Goal: Task Accomplishment & Management: Use online tool/utility

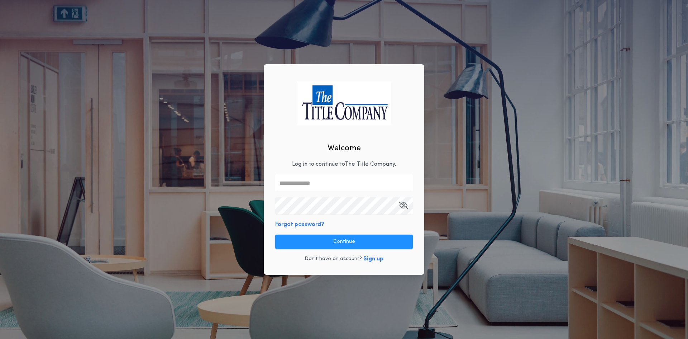
click at [303, 184] on input "text" at bounding box center [344, 182] width 138 height 17
type input "**********"
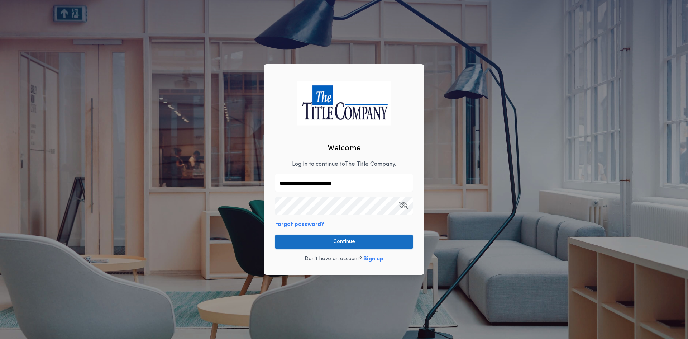
click at [347, 244] on button "Continue" at bounding box center [344, 241] width 138 height 14
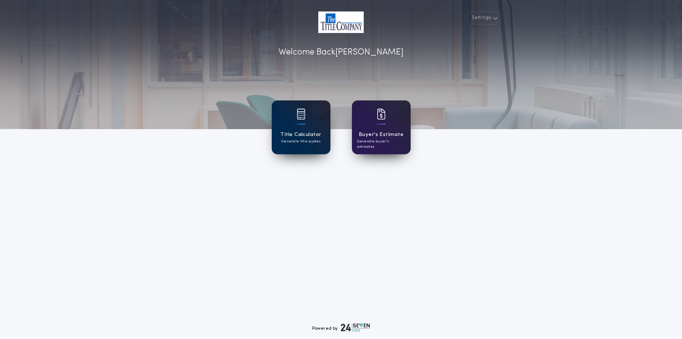
click at [302, 129] on div "Title Calculator Generate title quotes" at bounding box center [301, 127] width 59 height 54
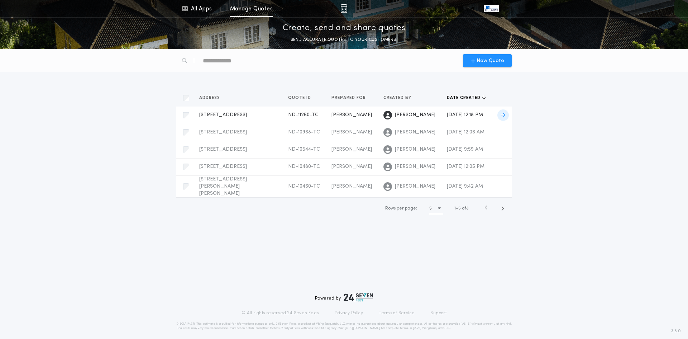
click at [221, 114] on span "[STREET_ADDRESS]" at bounding box center [223, 114] width 48 height 5
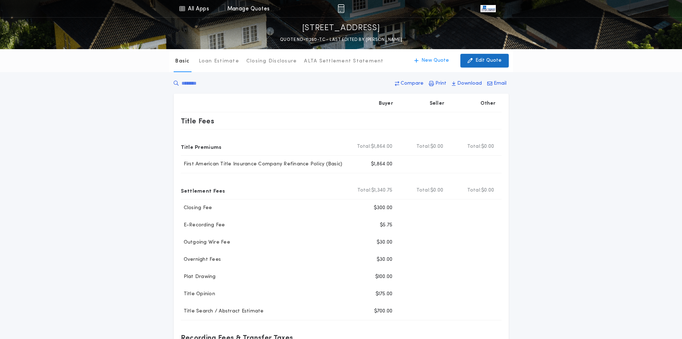
click at [485, 60] on p "Edit Quote" at bounding box center [489, 60] width 26 height 7
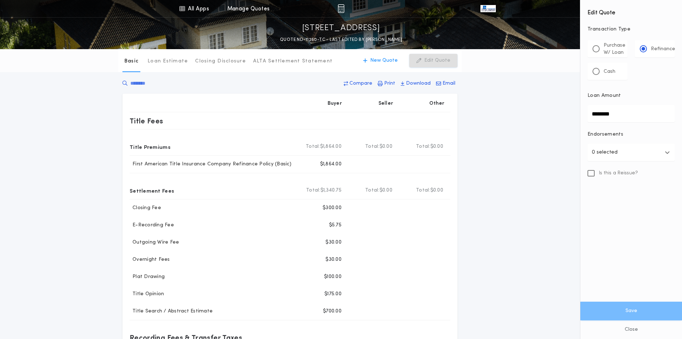
drag, startPoint x: 621, startPoint y: 112, endPoint x: 546, endPoint y: 120, distance: 76.3
click at [546, 120] on div "All Apps Title Calculator Buyer's Estimate Menu All Apps Manage Quotes [STREET_…" at bounding box center [341, 272] width 682 height 545
type input "********"
click at [626, 307] on button "Save" at bounding box center [632, 310] width 102 height 19
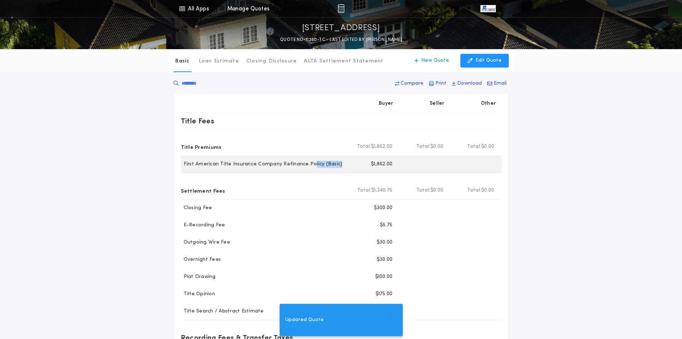
click at [340, 170] on div "First American Title Insurance Company Refinance Policy (Basic) Buyer $1,862.00" at bounding box center [341, 163] width 321 height 17
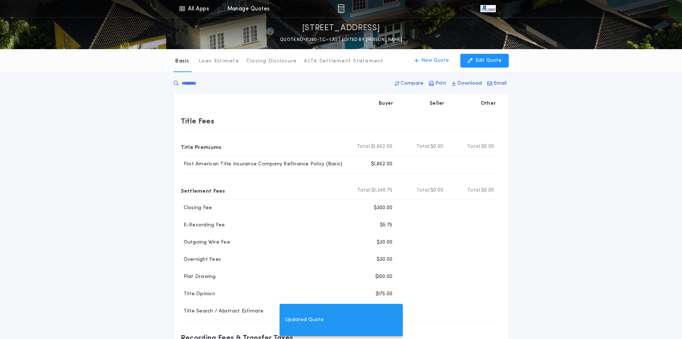
click at [578, 168] on div "Basic Loan Estimate Closing Disclosure ALTA Settlement Statement Basic New Quot…" at bounding box center [341, 254] width 682 height 411
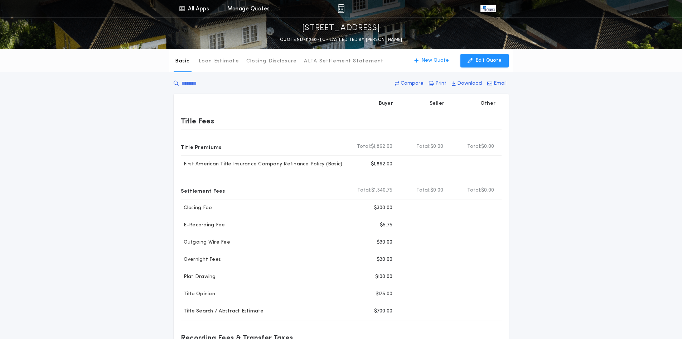
click at [568, 239] on div "Basic Loan Estimate Closing Disclosure ALTA Settlement Statement Basic New Quot…" at bounding box center [341, 254] width 682 height 411
click at [496, 84] on p "Email" at bounding box center [500, 83] width 13 height 7
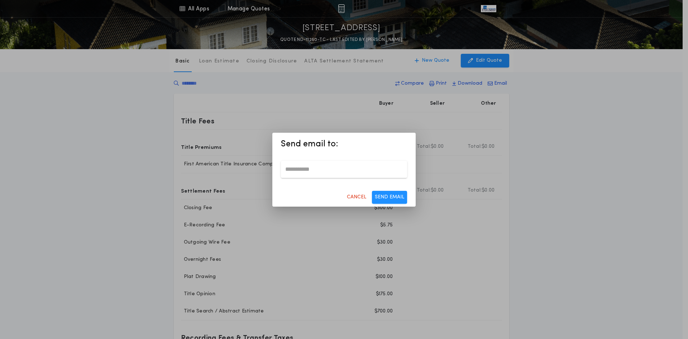
click at [318, 167] on input "email" at bounding box center [344, 168] width 126 height 17
type input "**********"
click at [386, 198] on button "SEND EMAIL" at bounding box center [389, 197] width 35 height 13
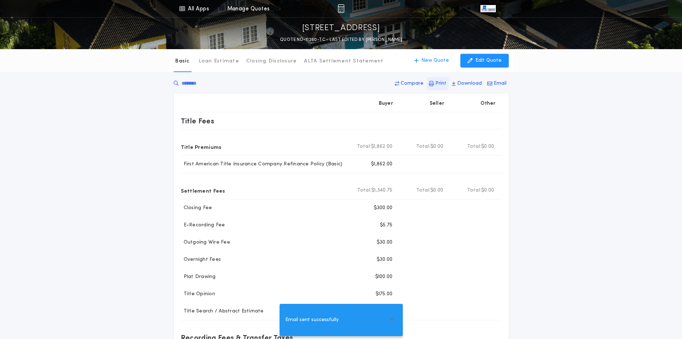
click at [441, 82] on p "Print" at bounding box center [441, 83] width 11 height 7
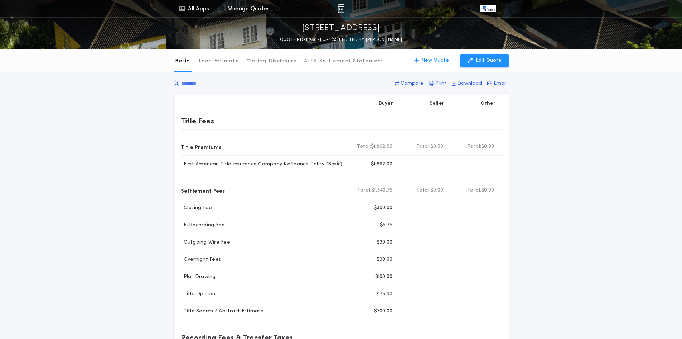
drag, startPoint x: 488, startPoint y: 61, endPoint x: 512, endPoint y: 74, distance: 27.7
click at [488, 61] on p "Edit Quote" at bounding box center [489, 60] width 26 height 7
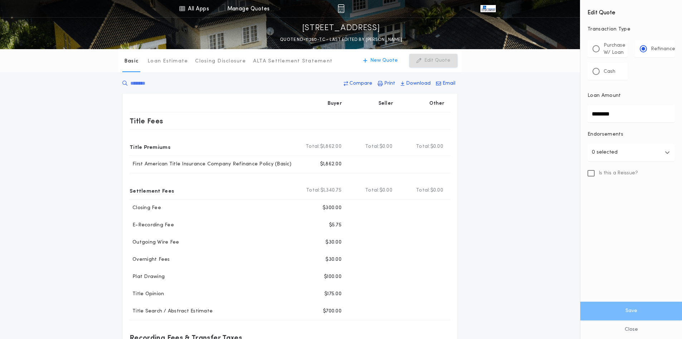
drag, startPoint x: 531, startPoint y: 260, endPoint x: 533, endPoint y: 254, distance: 6.9
click at [531, 260] on div "Basic Loan Estimate Closing Disclosure ALTA Settlement Statement Basic New Quot…" at bounding box center [341, 254] width 682 height 411
drag, startPoint x: 633, startPoint y: 328, endPoint x: 574, endPoint y: 303, distance: 64.2
click at [632, 327] on button "Close" at bounding box center [632, 329] width 102 height 19
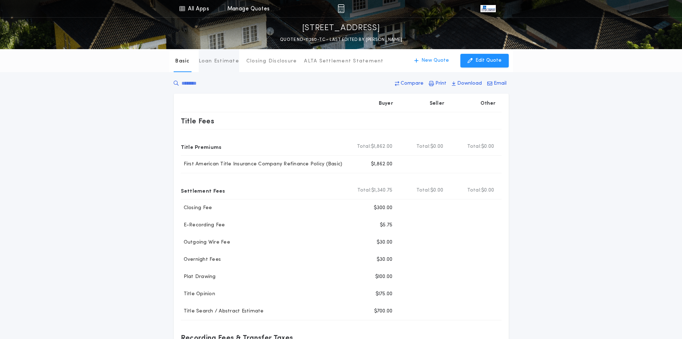
click at [213, 62] on p "Loan Estimate" at bounding box center [219, 61] width 40 height 7
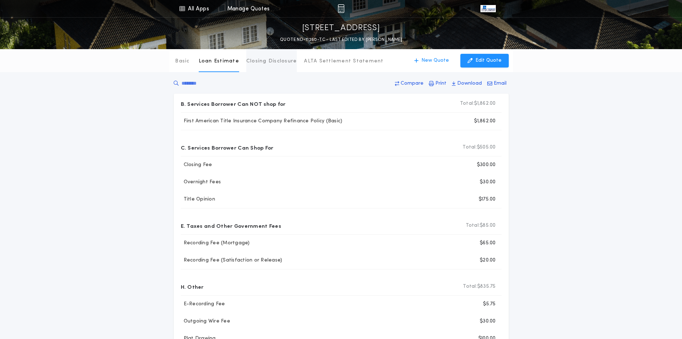
click at [273, 61] on p "Closing Disclosure" at bounding box center [271, 61] width 51 height 7
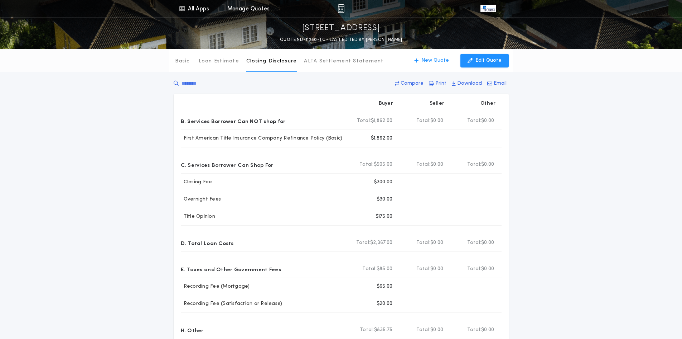
drag, startPoint x: 335, startPoint y: 60, endPoint x: 363, endPoint y: 78, distance: 33.4
click at [335, 60] on p "ALTA Settlement Statement" at bounding box center [344, 61] width 80 height 7
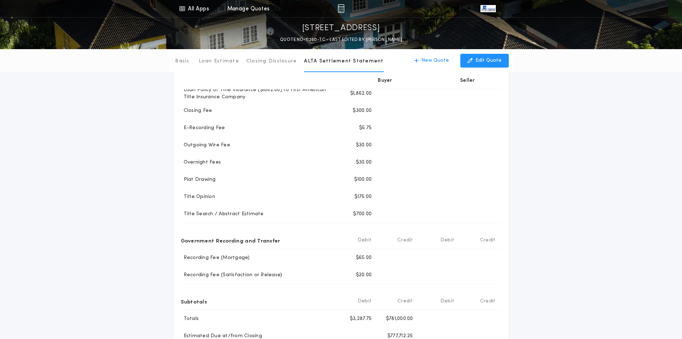
scroll to position [181, 0]
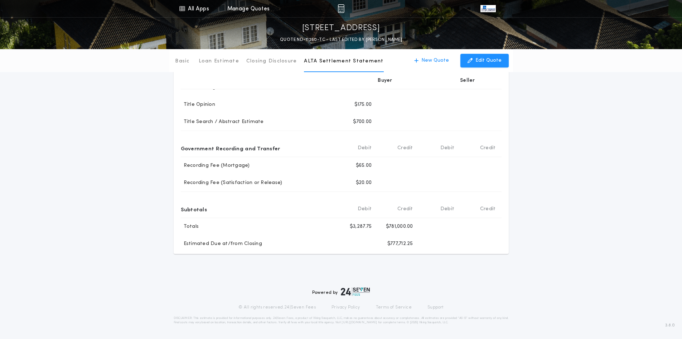
click at [573, 156] on div "Basic Loan Estimate Closing Disclosure ALTA Settlement Statement ALTA Settlemen…" at bounding box center [341, 61] width 682 height 385
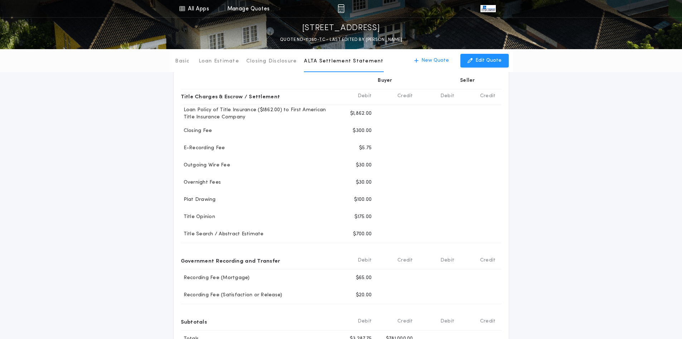
scroll to position [0, 0]
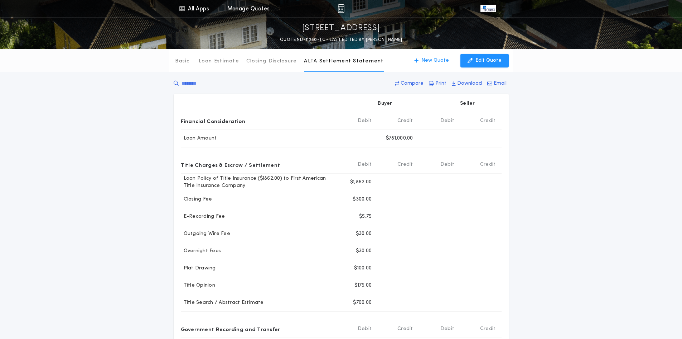
click at [610, 204] on div "Basic Loan Estimate Closing Disclosure ALTA Settlement Statement ALTA Settlemen…" at bounding box center [341, 241] width 682 height 385
